Goal: Information Seeking & Learning: Learn about a topic

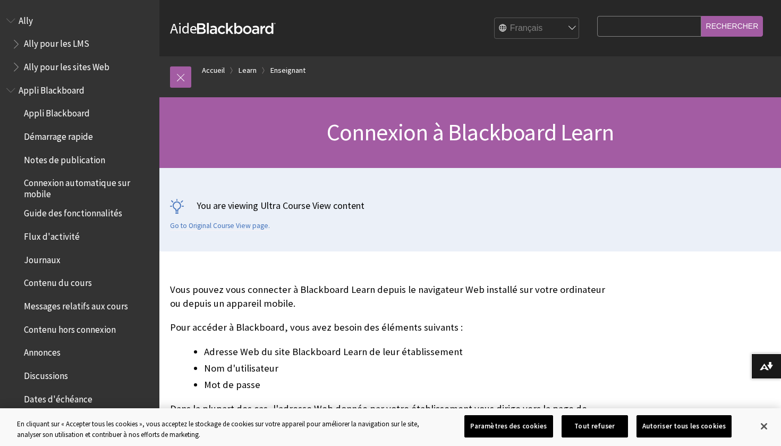
scroll to position [974, 0]
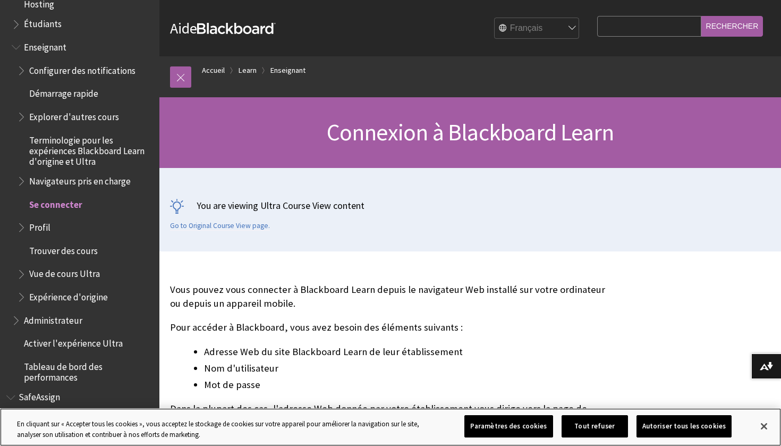
click at [673, 424] on button "Autoriser tous les cookies" at bounding box center [683, 426] width 95 height 22
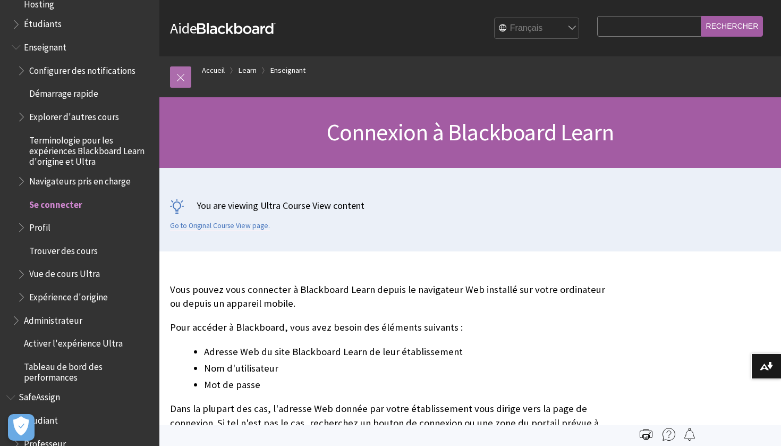
click at [186, 78] on link at bounding box center [180, 76] width 21 height 21
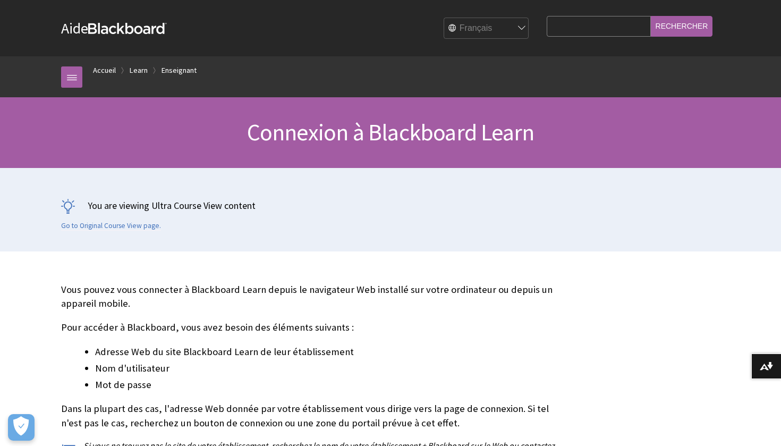
scroll to position [0, 0]
click at [105, 72] on link "Accueil" at bounding box center [104, 70] width 23 height 13
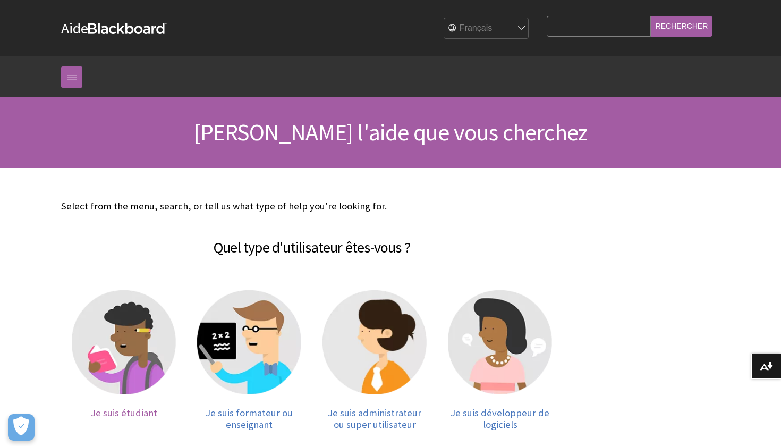
click at [134, 339] on img at bounding box center [124, 342] width 104 height 104
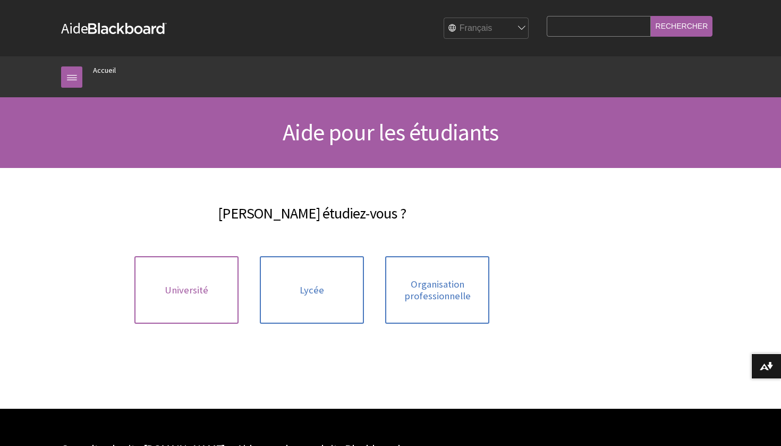
click at [173, 297] on link "Université" at bounding box center [186, 289] width 104 height 67
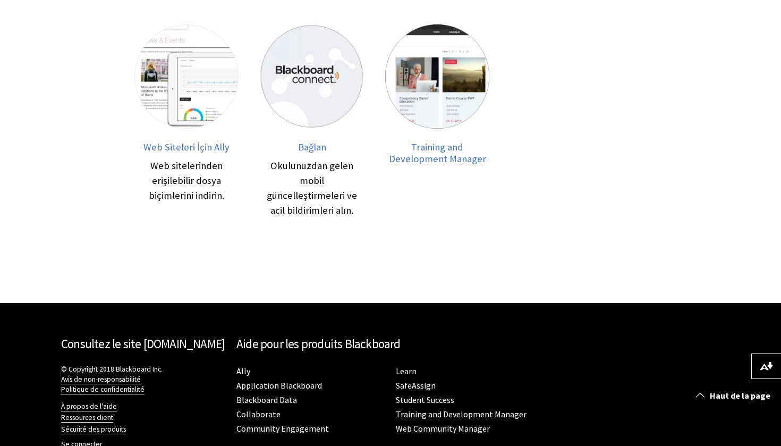
scroll to position [471, 0]
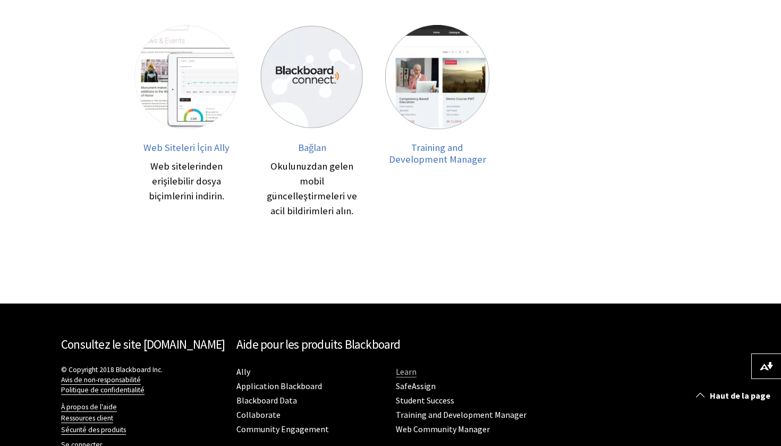
click at [403, 366] on link "Learn" at bounding box center [406, 371] width 21 height 11
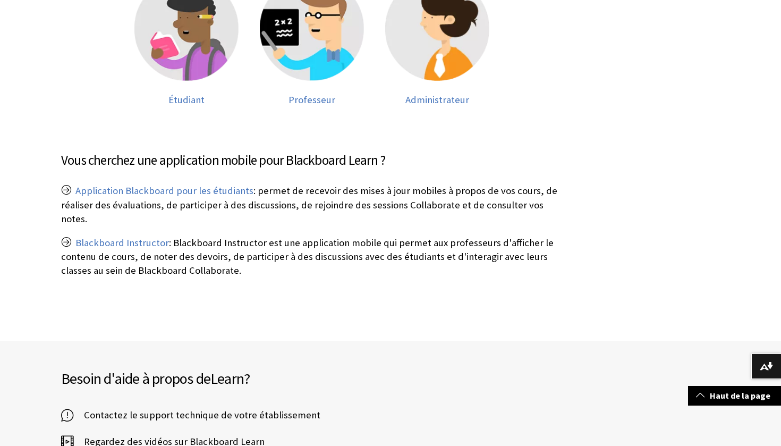
scroll to position [281, 0]
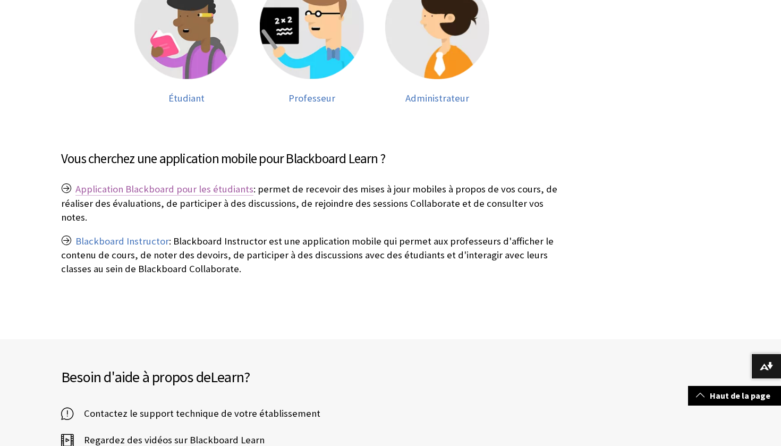
click at [234, 187] on link "Application Blackboard pour les étudiants" at bounding box center [164, 189] width 178 height 13
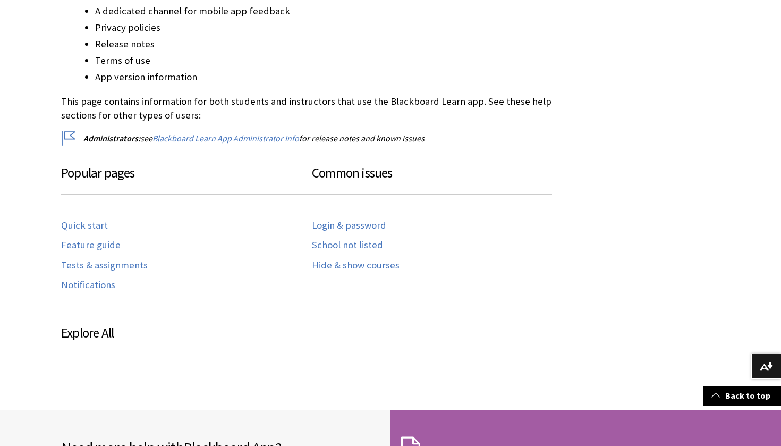
scroll to position [397, 0]
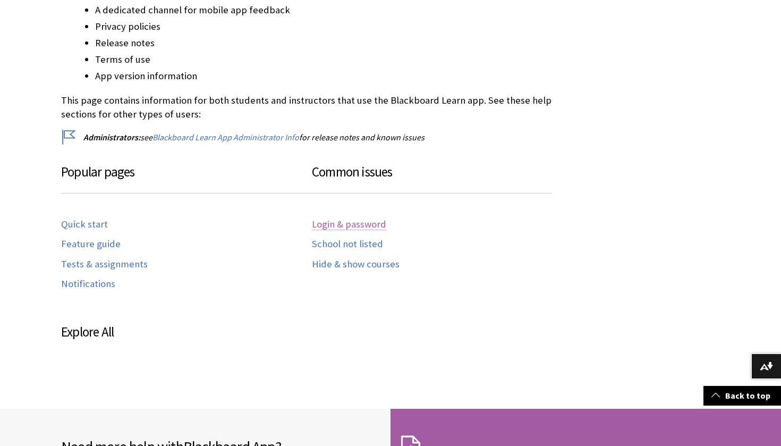
click at [358, 220] on link "Login & password" at bounding box center [349, 224] width 74 height 12
